Goal: Information Seeking & Learning: Learn about a topic

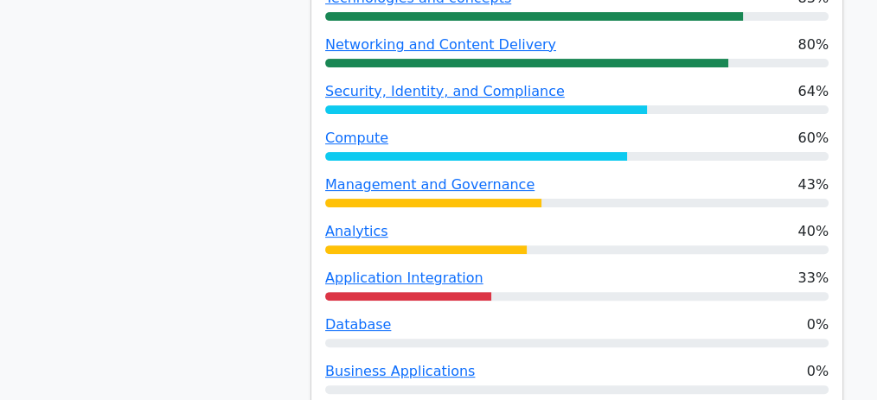
scroll to position [634, 0]
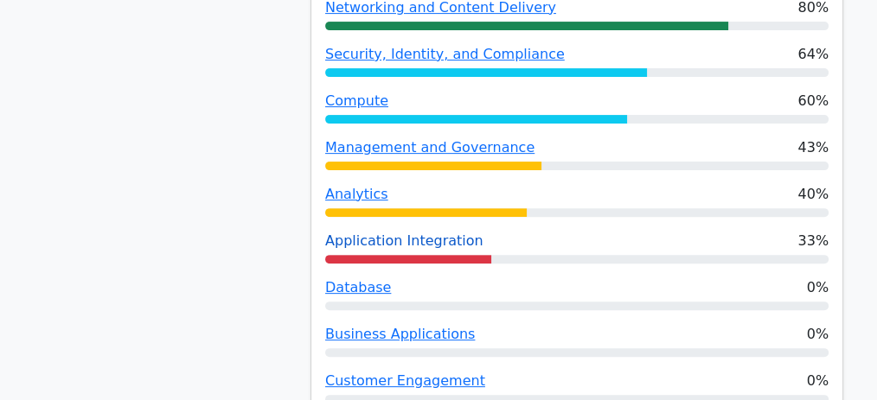
click at [405, 242] on link "Application Integration" at bounding box center [404, 241] width 158 height 16
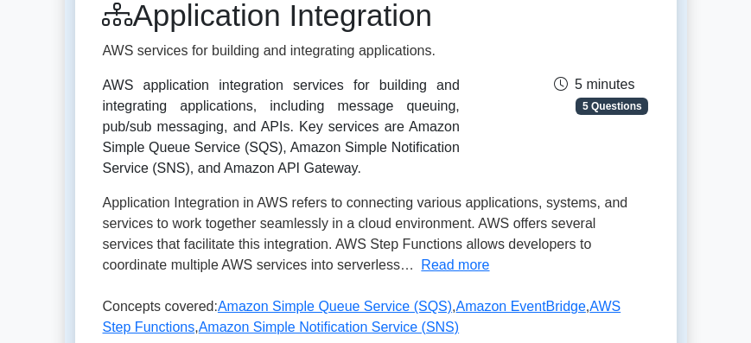
scroll to position [239, 0]
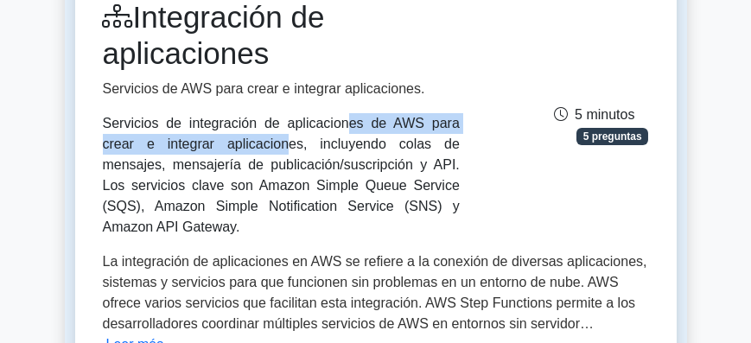
drag, startPoint x: 107, startPoint y: 125, endPoint x: 360, endPoint y: 133, distance: 253.4
click at [354, 129] on font "Servicios de integración de aplicaciones de AWS para crear e integrar aplicacio…" at bounding box center [281, 175] width 357 height 118
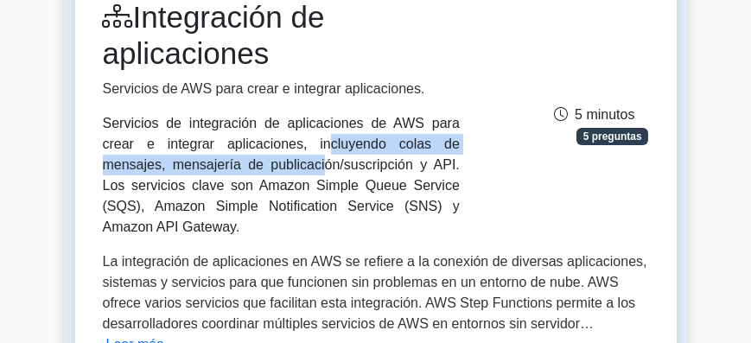
drag, startPoint x: 361, startPoint y: 135, endPoint x: 396, endPoint y: 118, distance: 38.3
click at [396, 118] on font "Servicios de integración de aplicaciones de AWS para crear e integrar aplicacio…" at bounding box center [281, 175] width 357 height 118
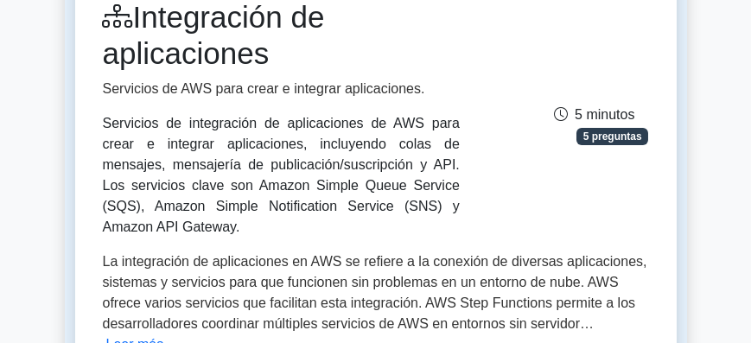
click at [188, 169] on font "Servicios de integración de aplicaciones de AWS para crear e integrar aplicacio…" at bounding box center [281, 175] width 357 height 118
drag, startPoint x: 114, startPoint y: 146, endPoint x: 435, endPoint y: 207, distance: 326.5
click at [435, 207] on div "Servicios de integración de aplicaciones de AWS para crear e integrar aplicacio…" at bounding box center [281, 175] width 357 height 124
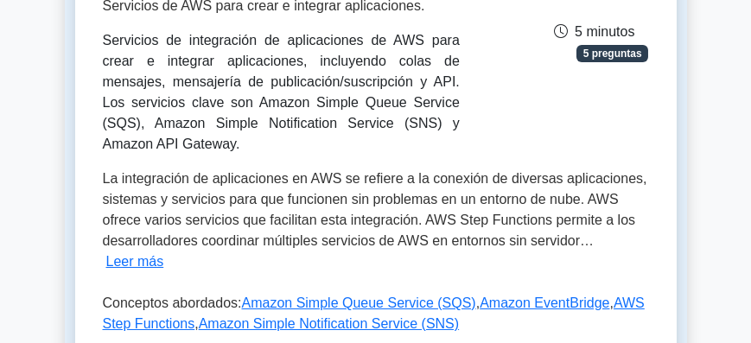
scroll to position [337, 0]
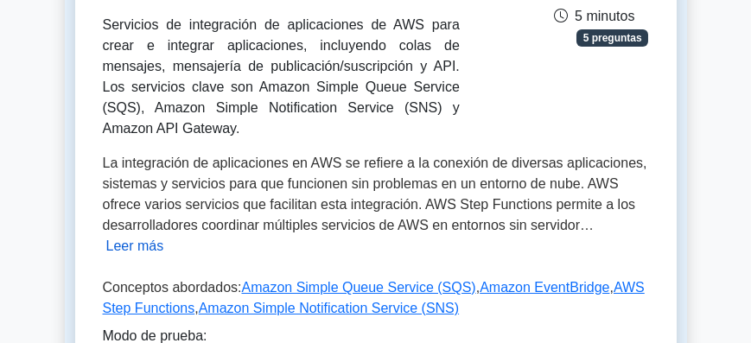
click at [164, 239] on font "Leer más" at bounding box center [135, 246] width 58 height 15
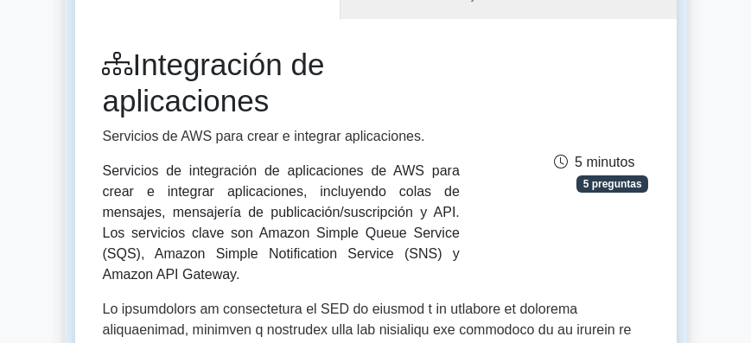
scroll to position [188, 0]
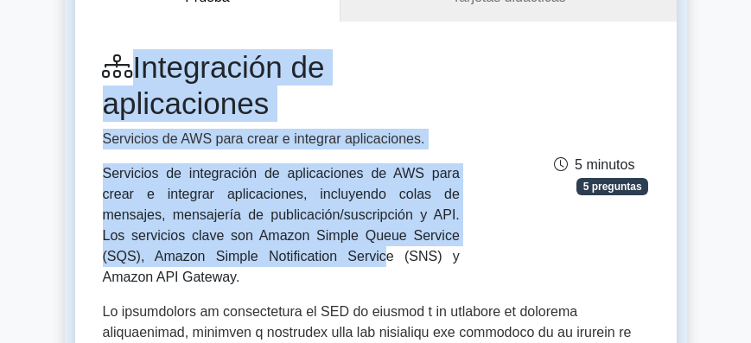
drag, startPoint x: 93, startPoint y: 60, endPoint x: 392, endPoint y: 233, distance: 344.7
click at [392, 233] on div "Integración de aplicaciones Servicios de AWS para crear e integrar aplicaciones…" at bounding box center [281, 168] width 378 height 239
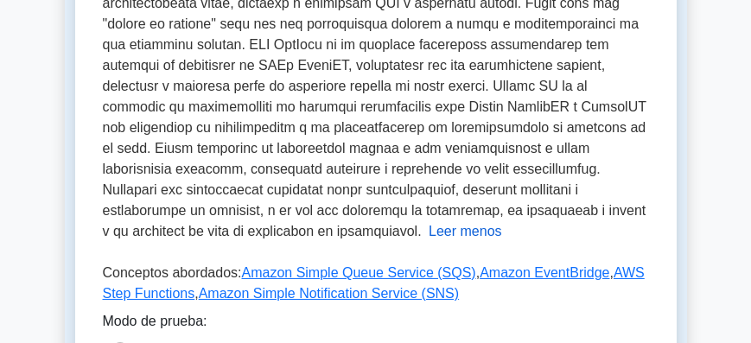
scroll to position [831, 0]
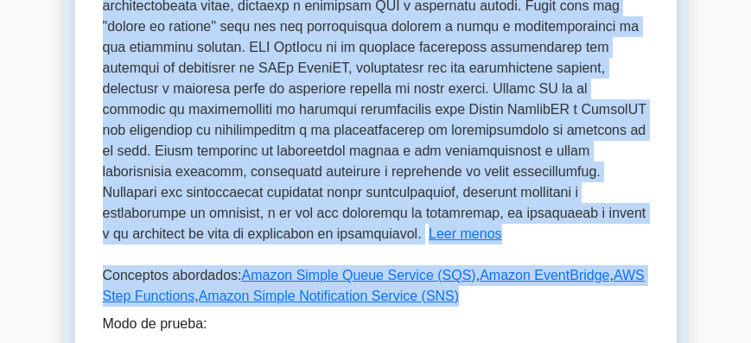
click at [451, 265] on p "Conceptos abordados: Amazon Simple Queue Service (SQS) , Amazon EventBridge , A…" at bounding box center [376, 289] width 546 height 48
copy div "Integración de aplicaciones Servicios de AWS para crear e integrar aplicaciones…"
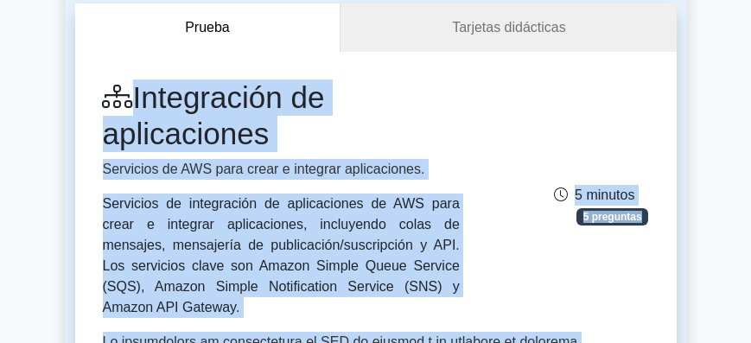
scroll to position [188, 0]
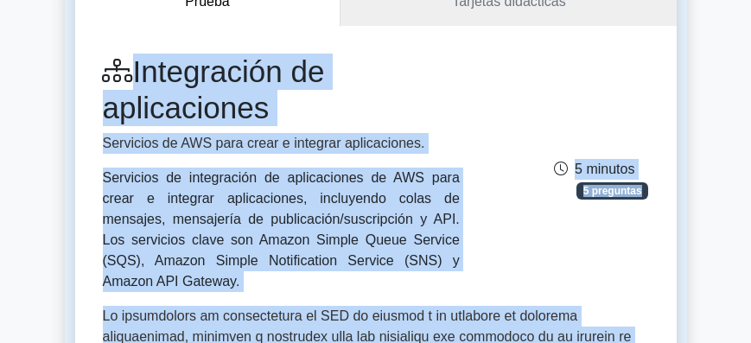
click at [196, 156] on div "Integración de aplicaciones Servicios de AWS para crear e integrar aplicaciones…" at bounding box center [281, 173] width 378 height 239
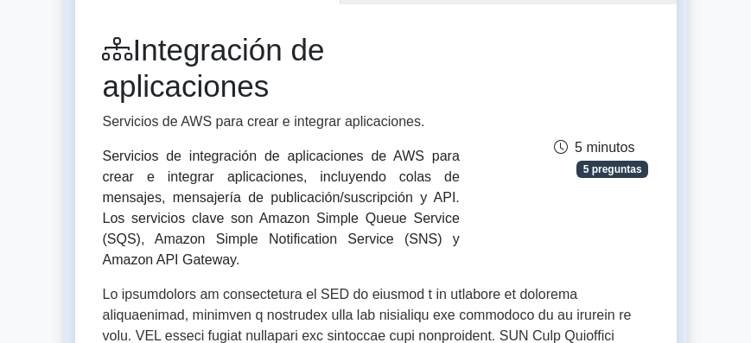
scroll to position [239, 0]
